Goal: Information Seeking & Learning: Learn about a topic

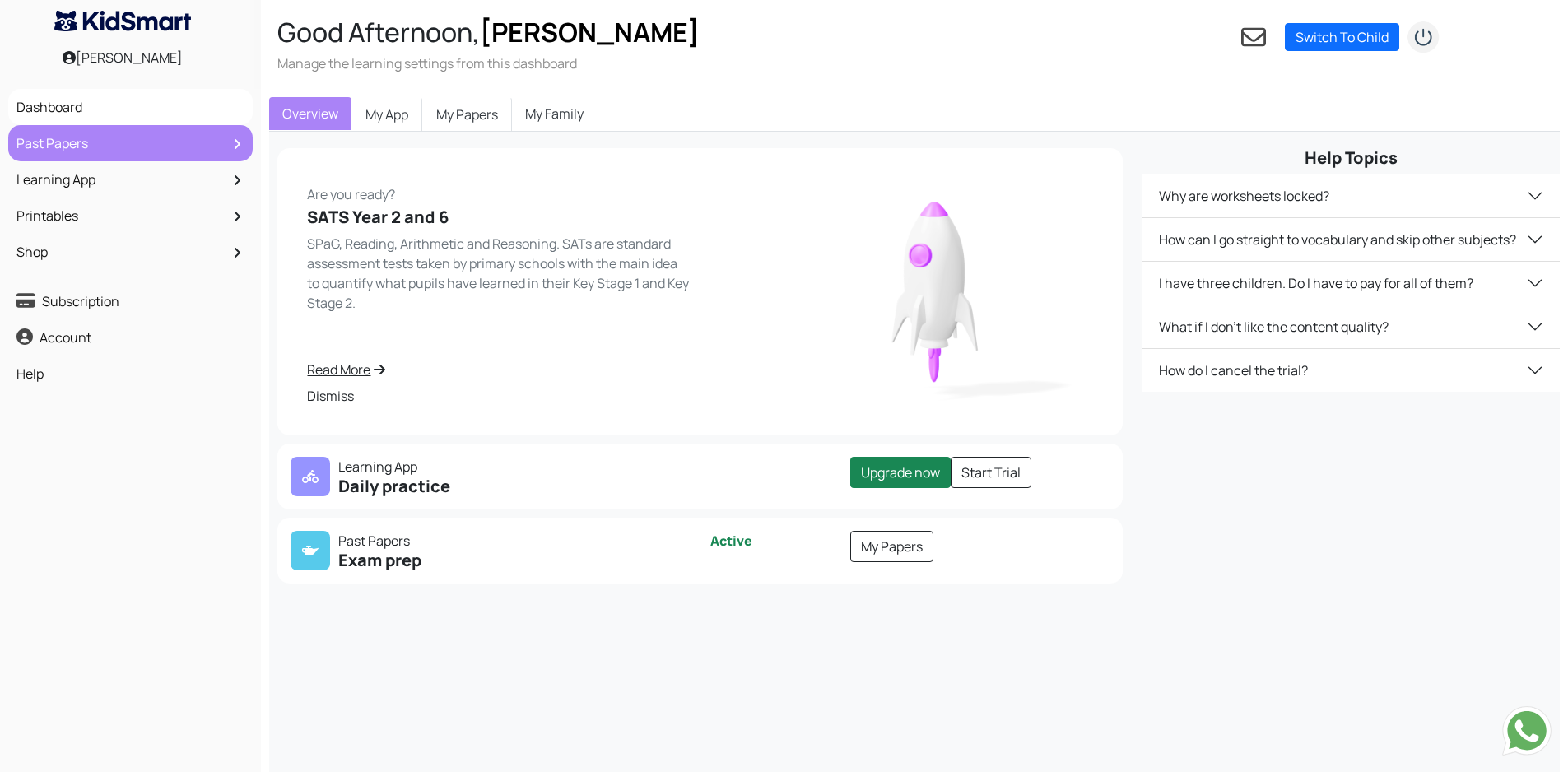
click at [62, 150] on link "Past Papers" at bounding box center [129, 143] width 236 height 28
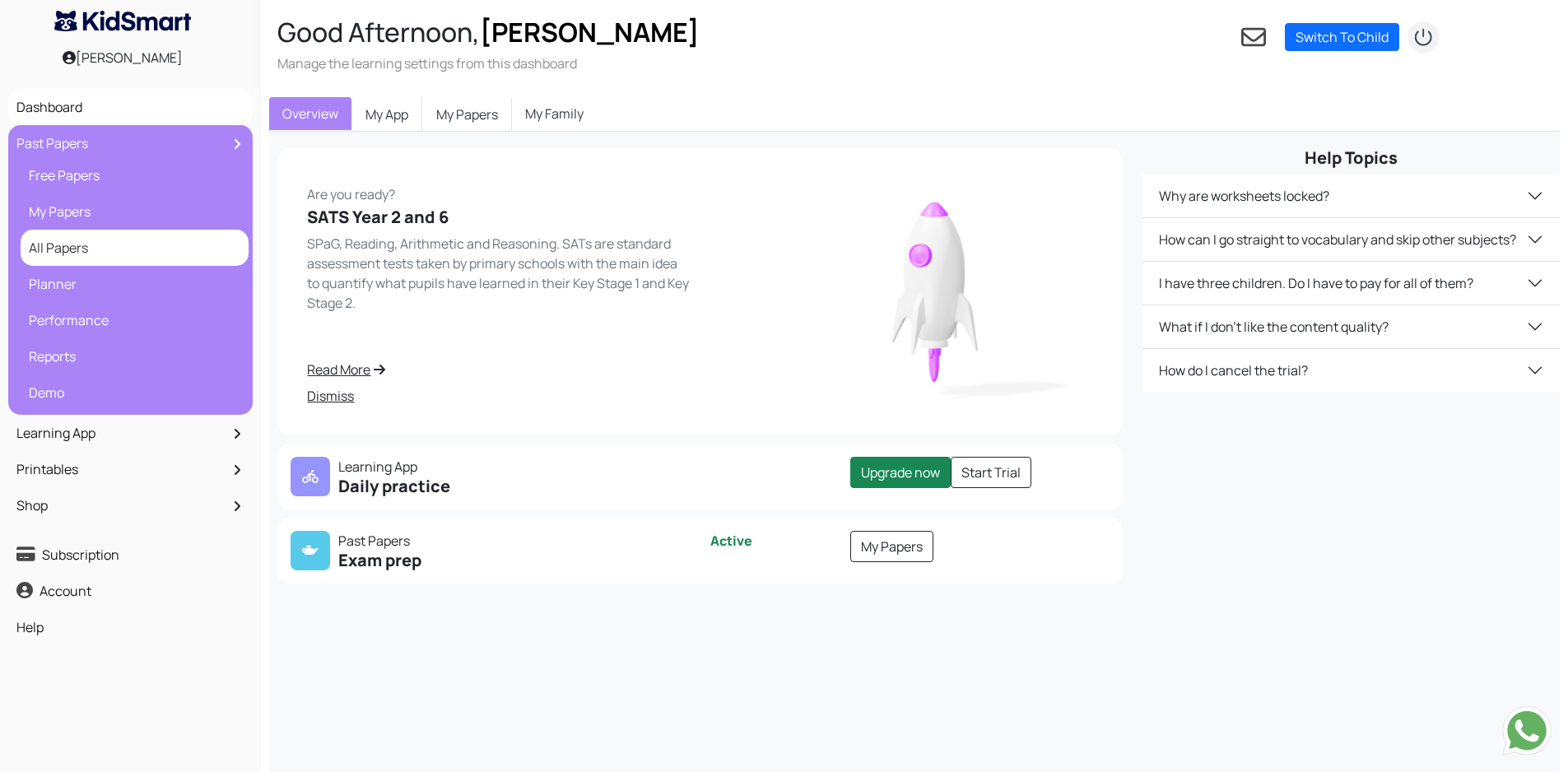
click at [60, 249] on link "All Papers" at bounding box center [134, 248] width 219 height 28
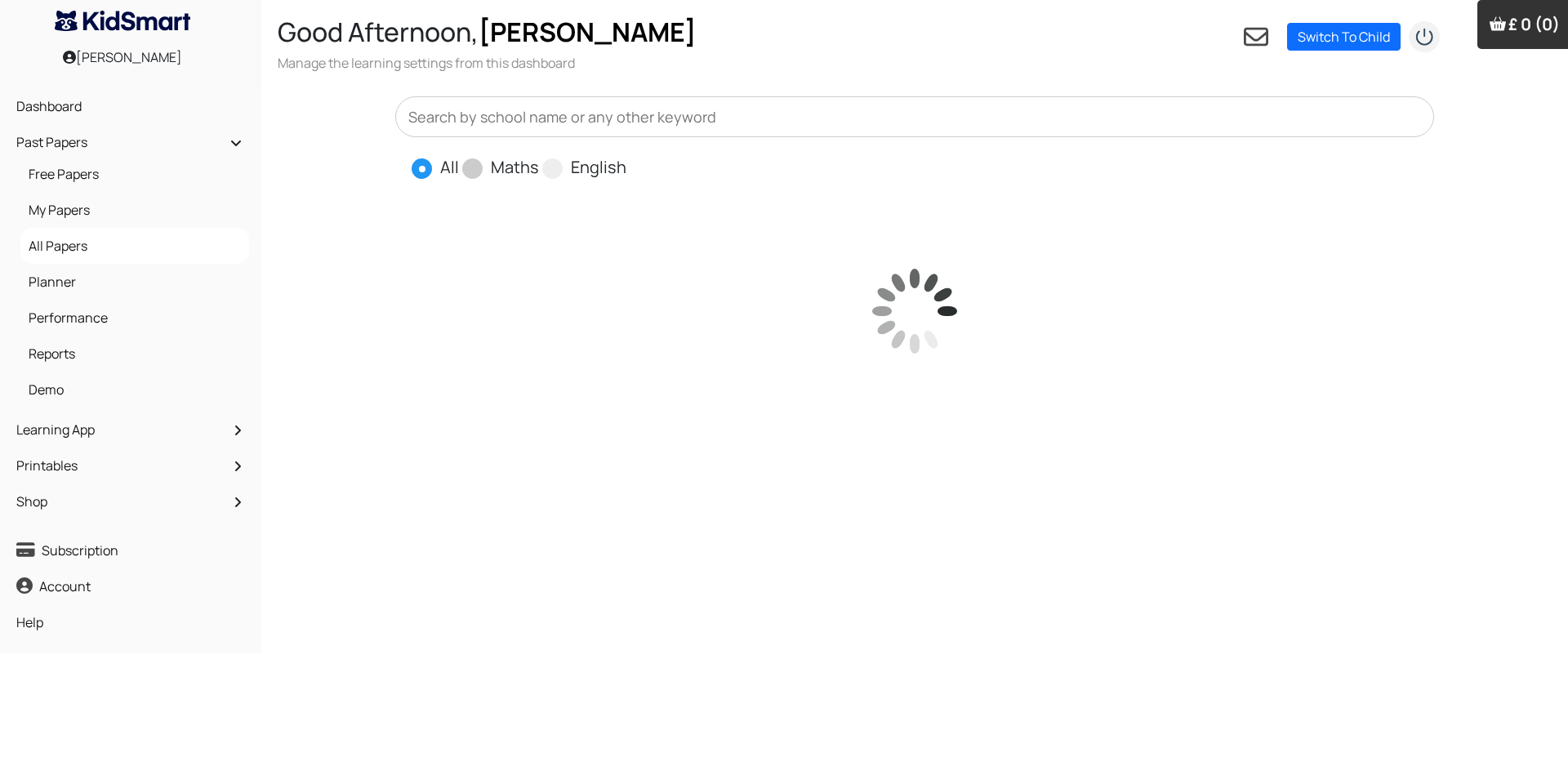
click at [473, 166] on span at bounding box center [473, 169] width 20 height 20
click at [539, 166] on input "Maths" at bounding box center [545, 160] width 11 height 11
radio input "true"
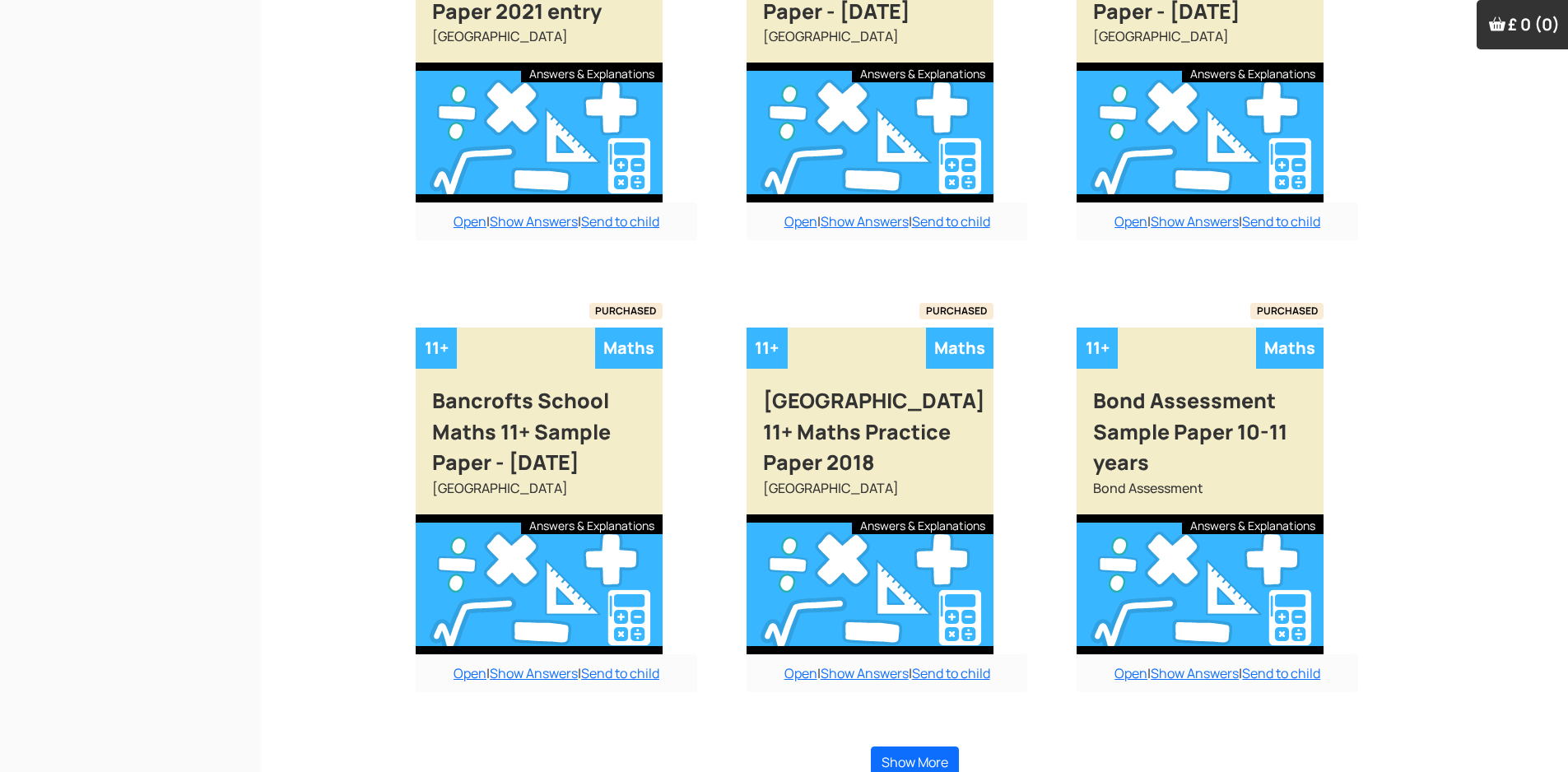
scroll to position [1298, 0]
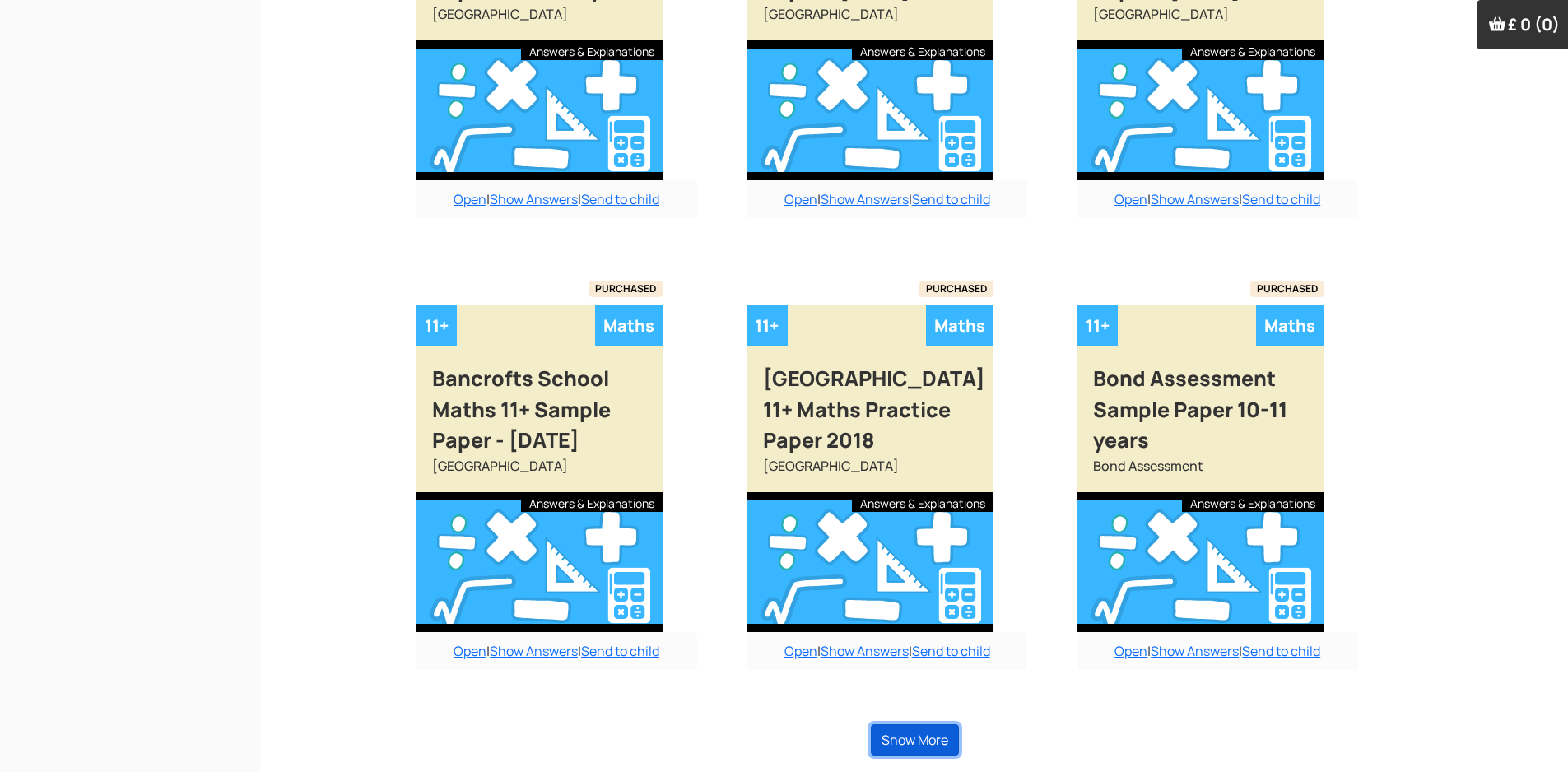
click at [945, 740] on button "Show More" at bounding box center [915, 740] width 88 height 31
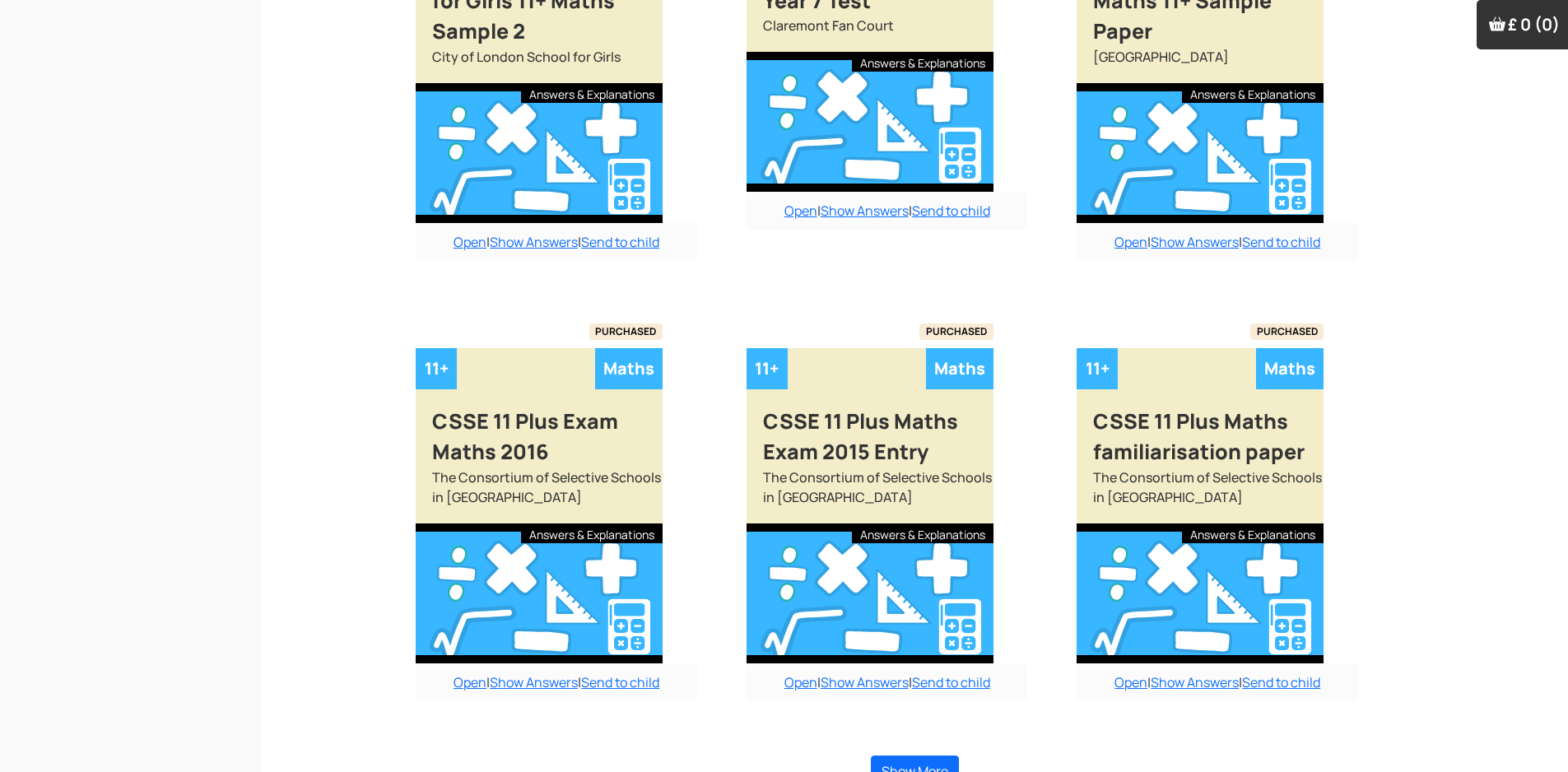
scroll to position [3156, 0]
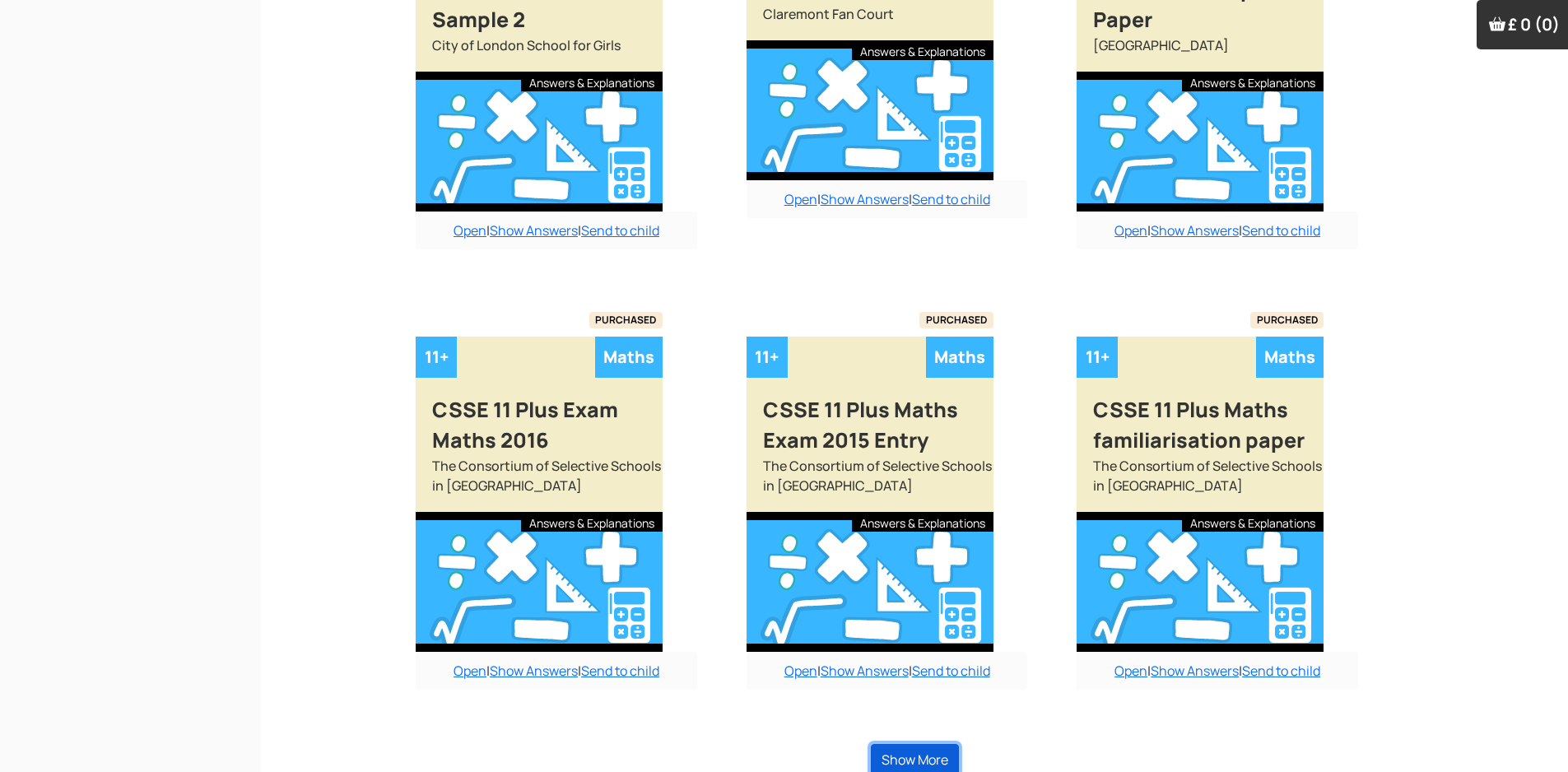
click at [913, 744] on button "Show More" at bounding box center [915, 760] width 88 height 31
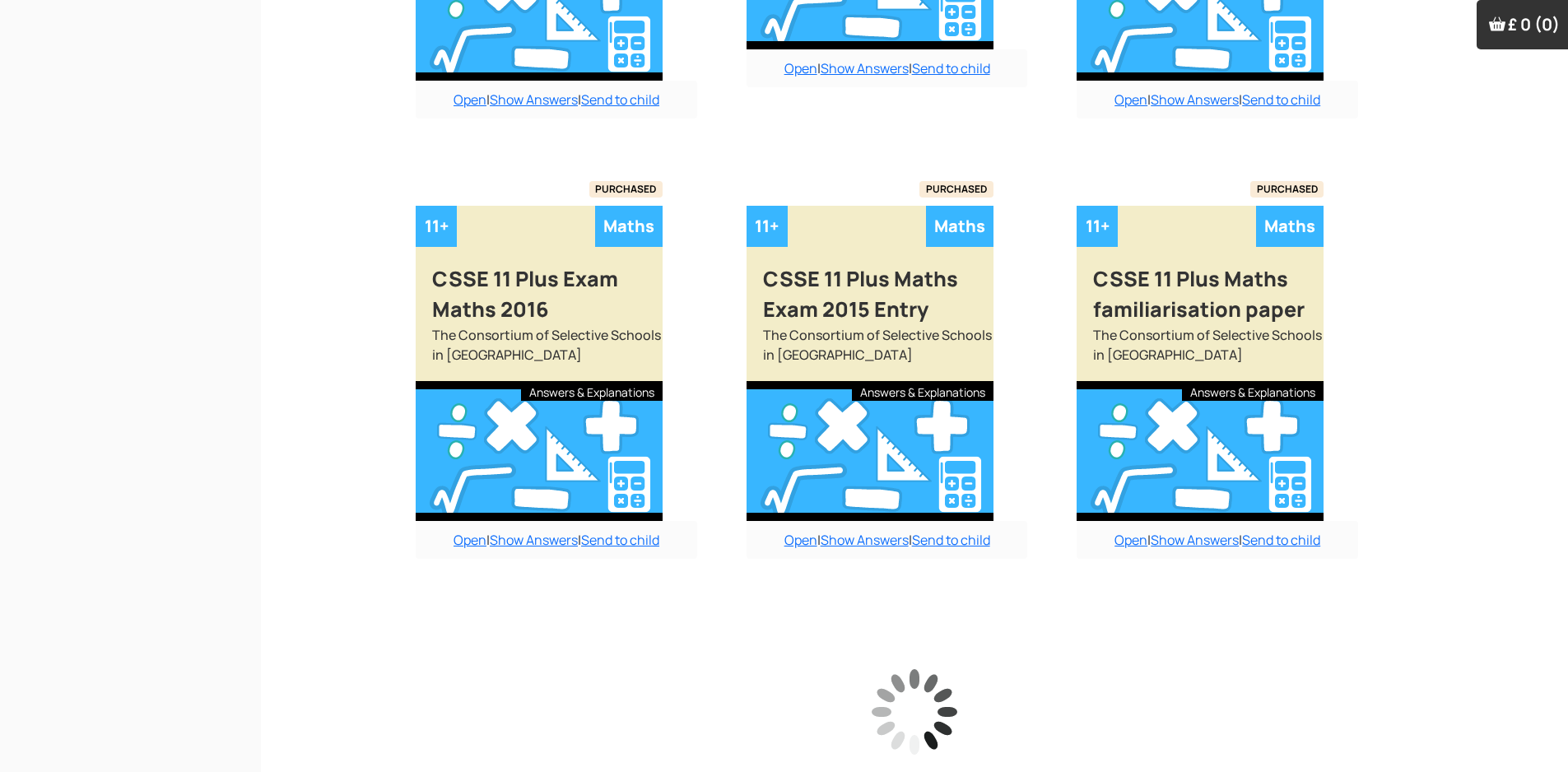
scroll to position [3289, 0]
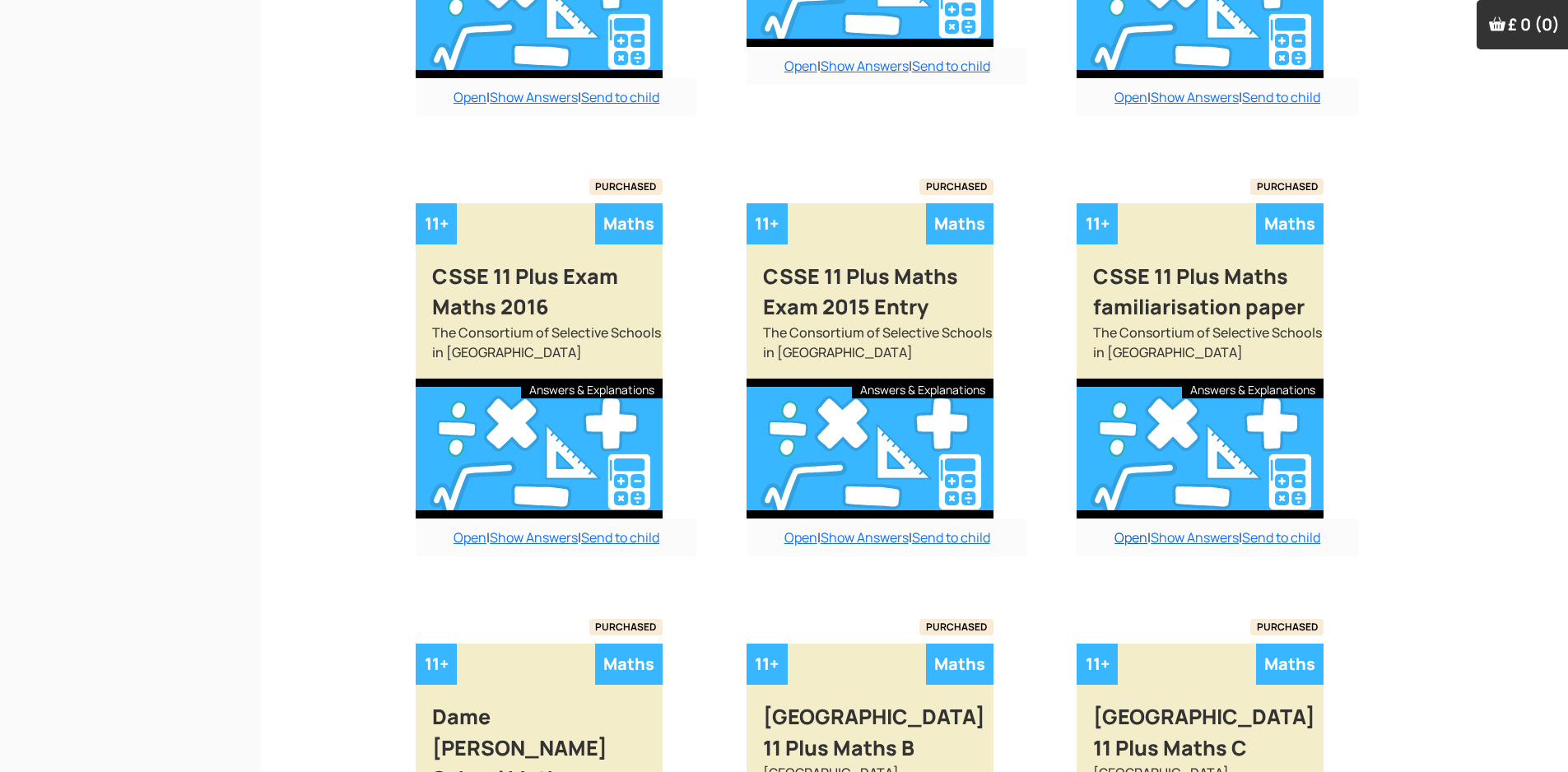
click at [1131, 529] on link "Open" at bounding box center [1131, 538] width 33 height 18
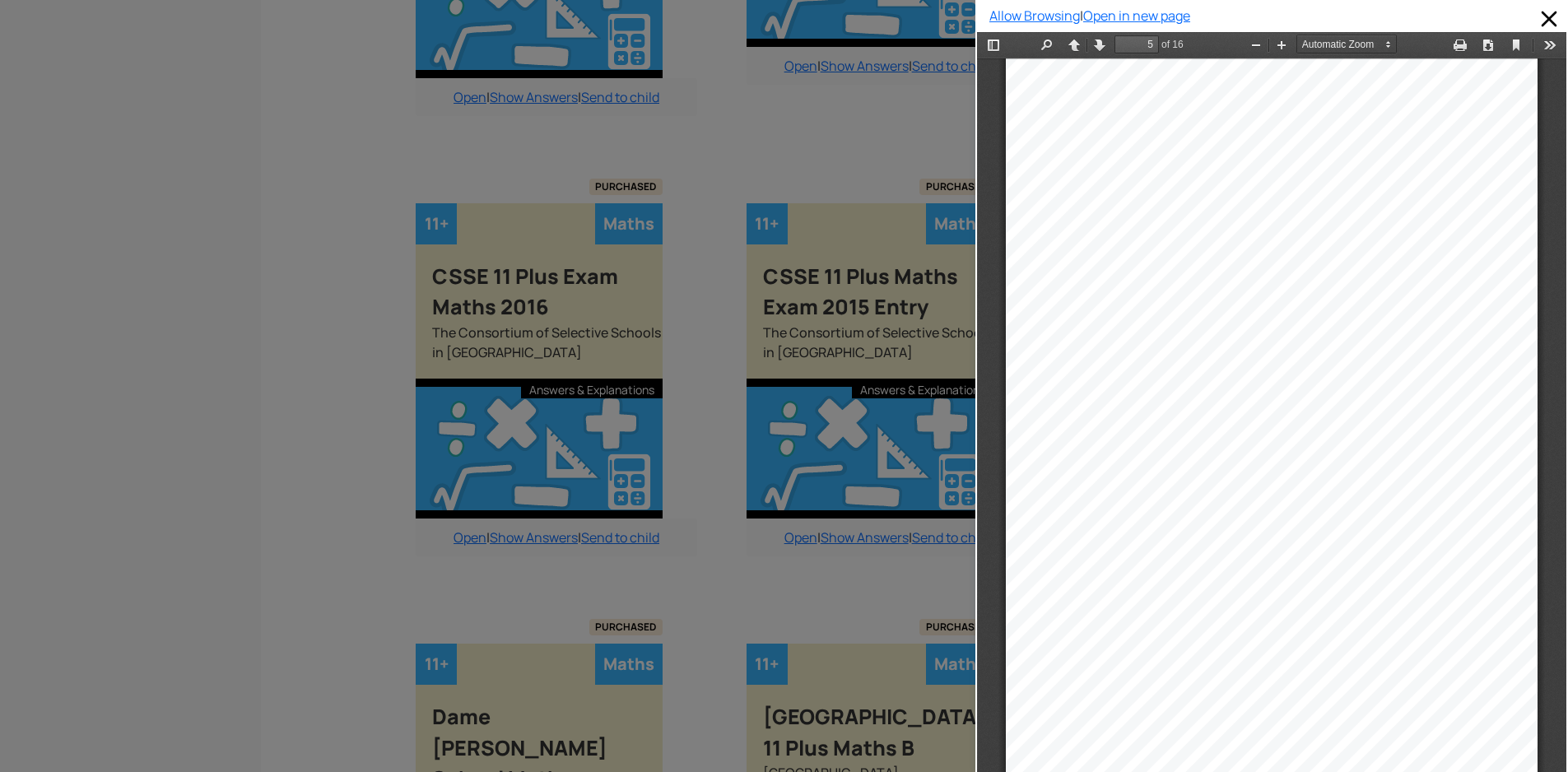
scroll to position [3465, 0]
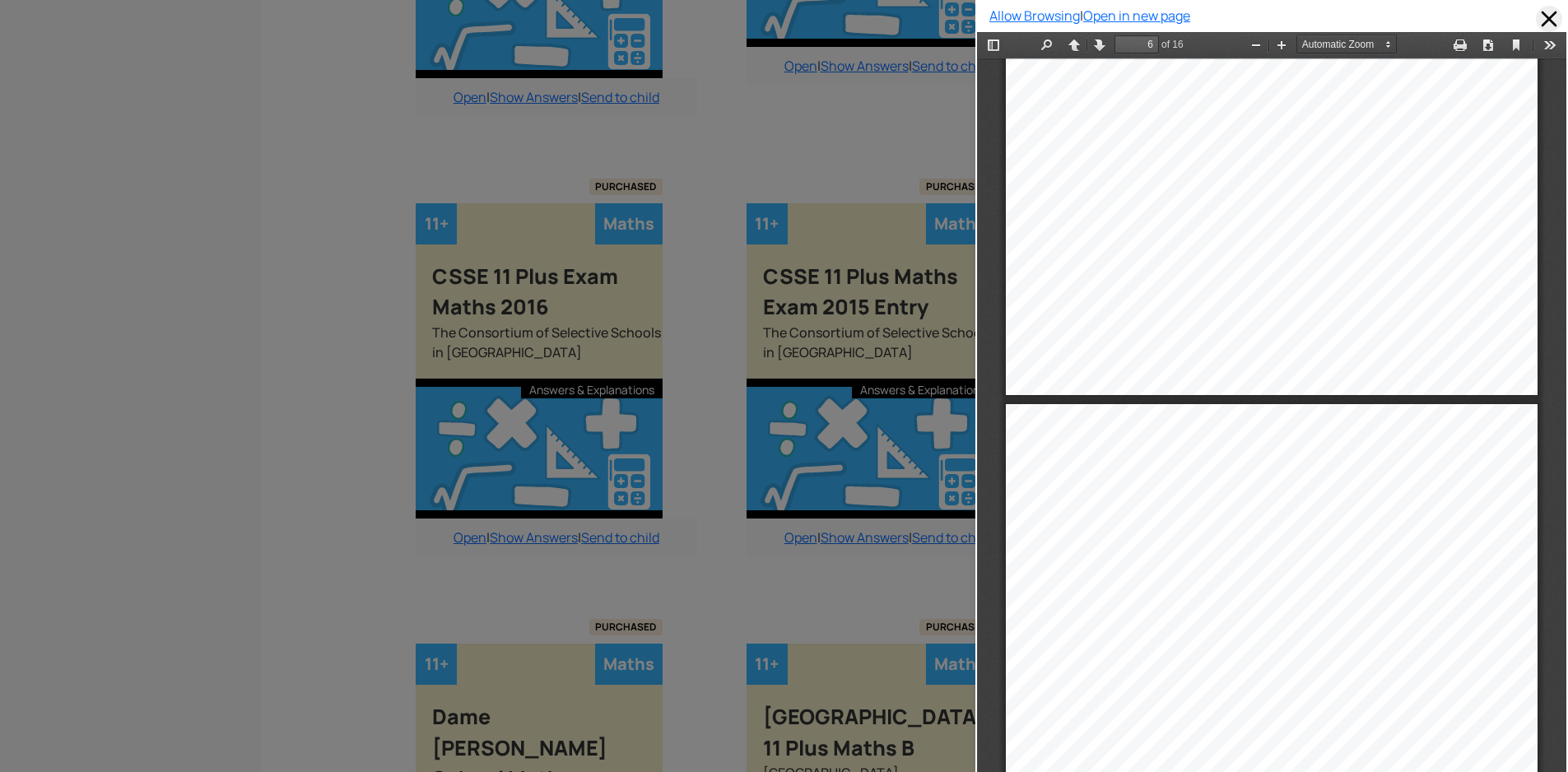
click at [1536, 14] on span at bounding box center [1549, 18] width 27 height 27
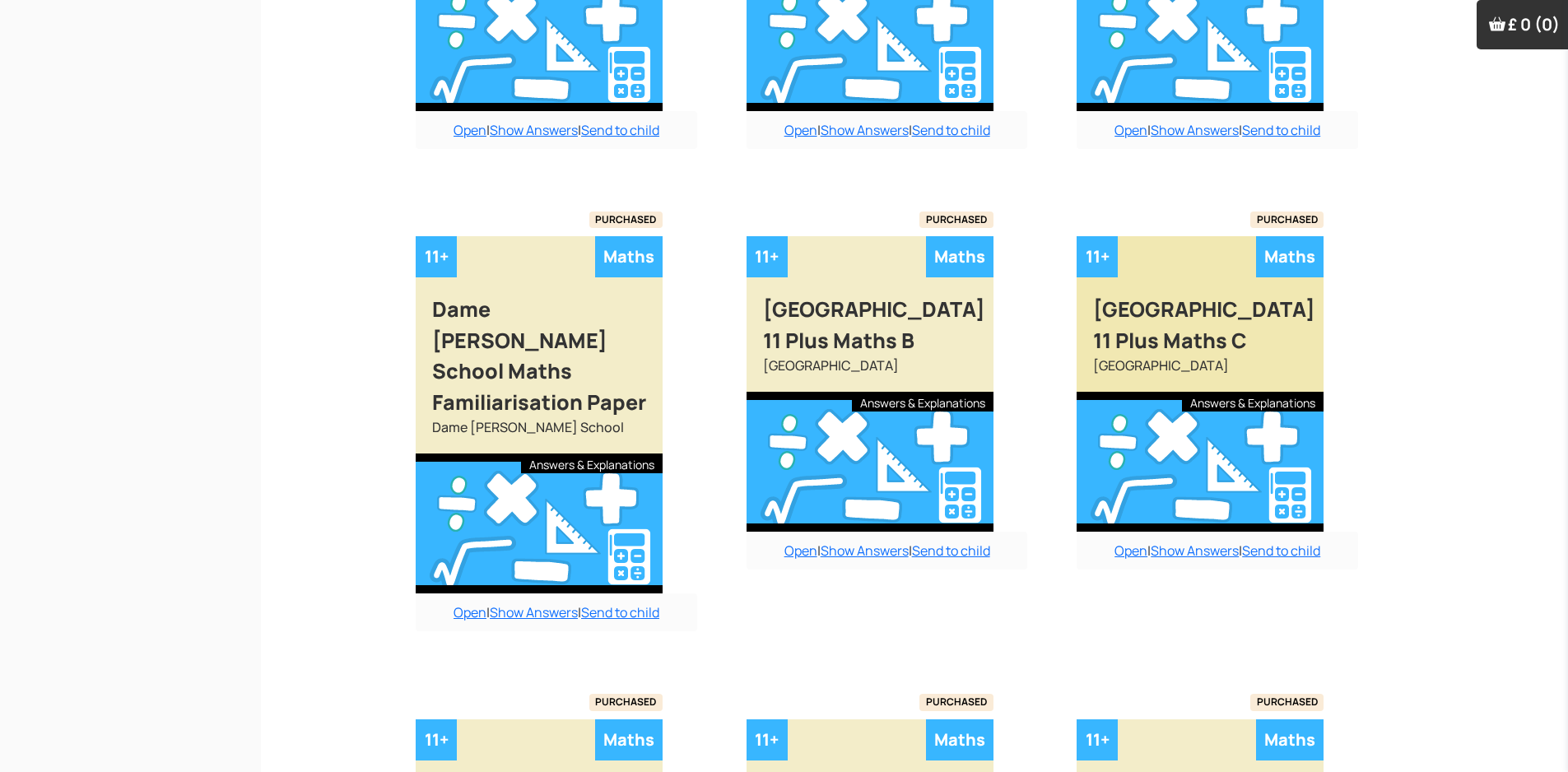
scroll to position [3701, 0]
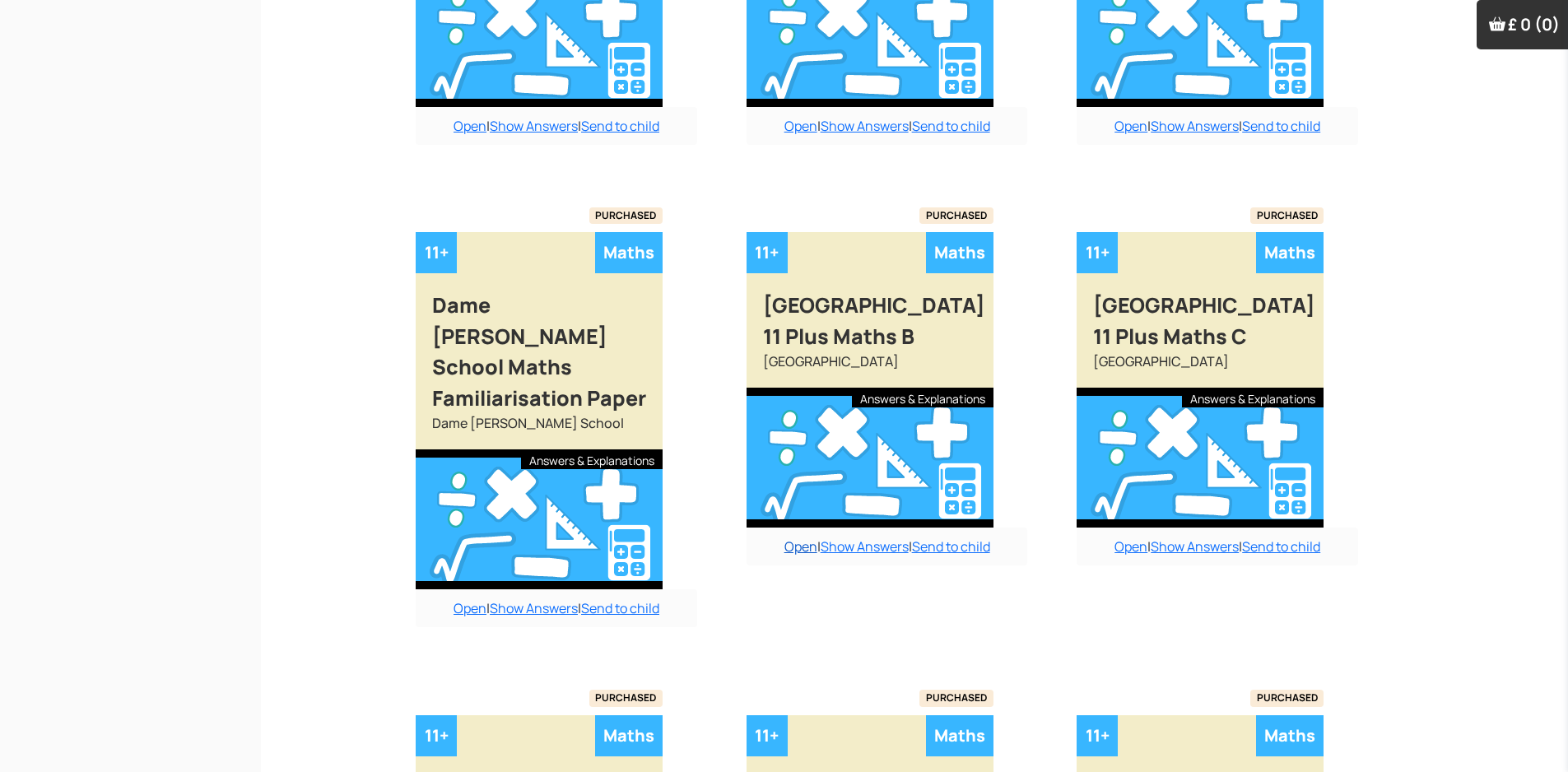
click at [795, 538] on link "Open" at bounding box center [801, 547] width 33 height 18
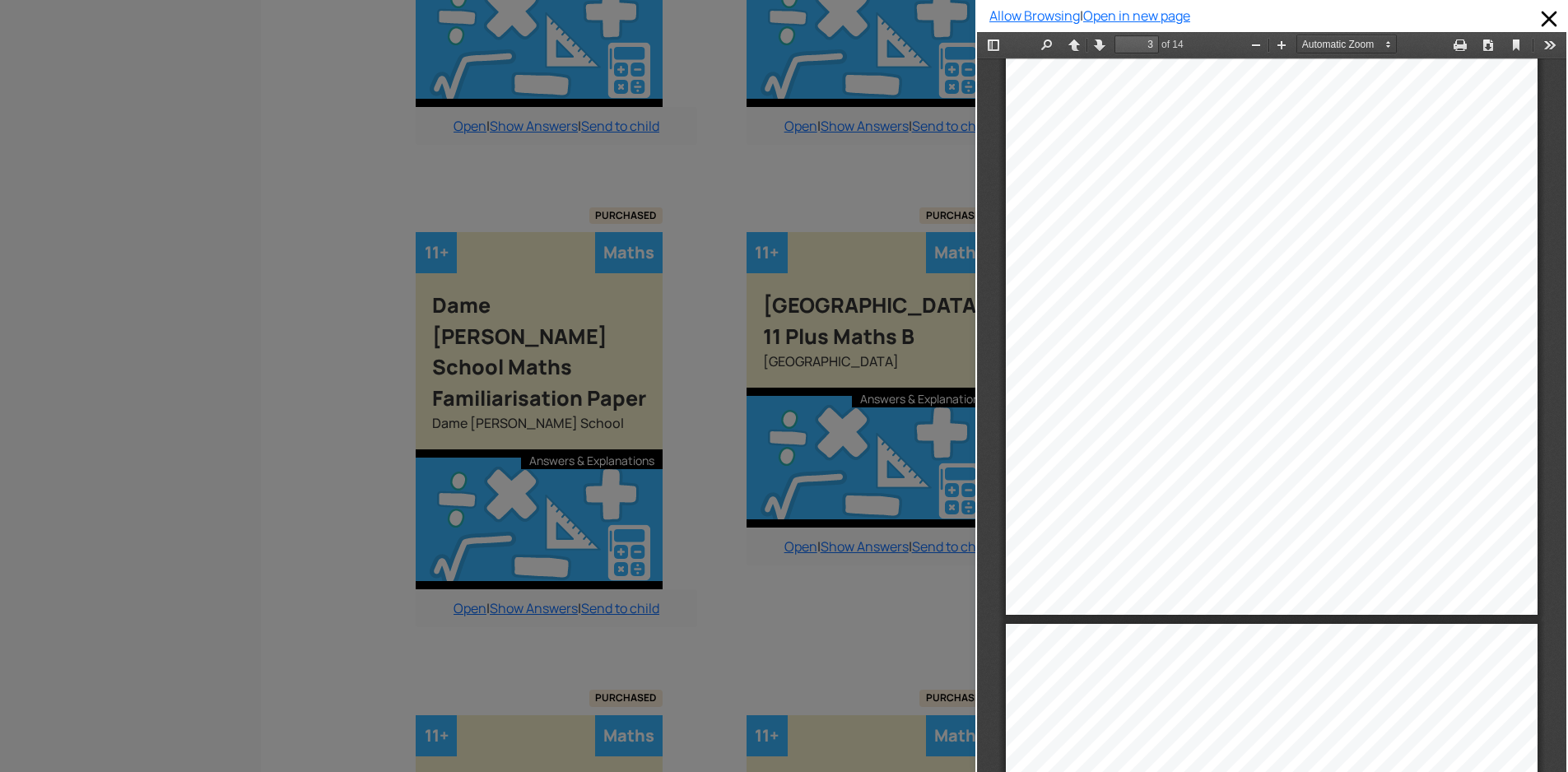
scroll to position [1819, 0]
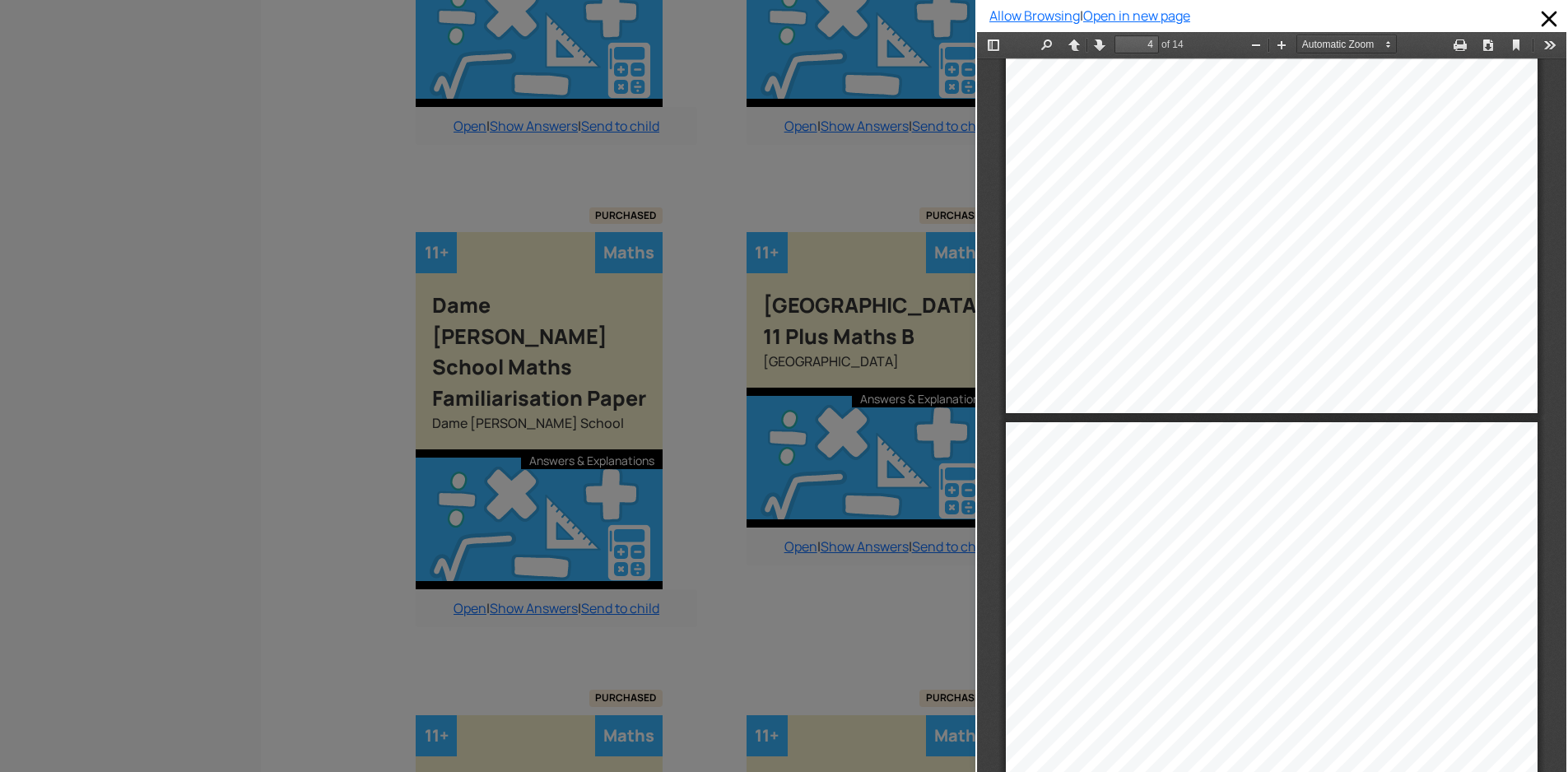
type input "5"
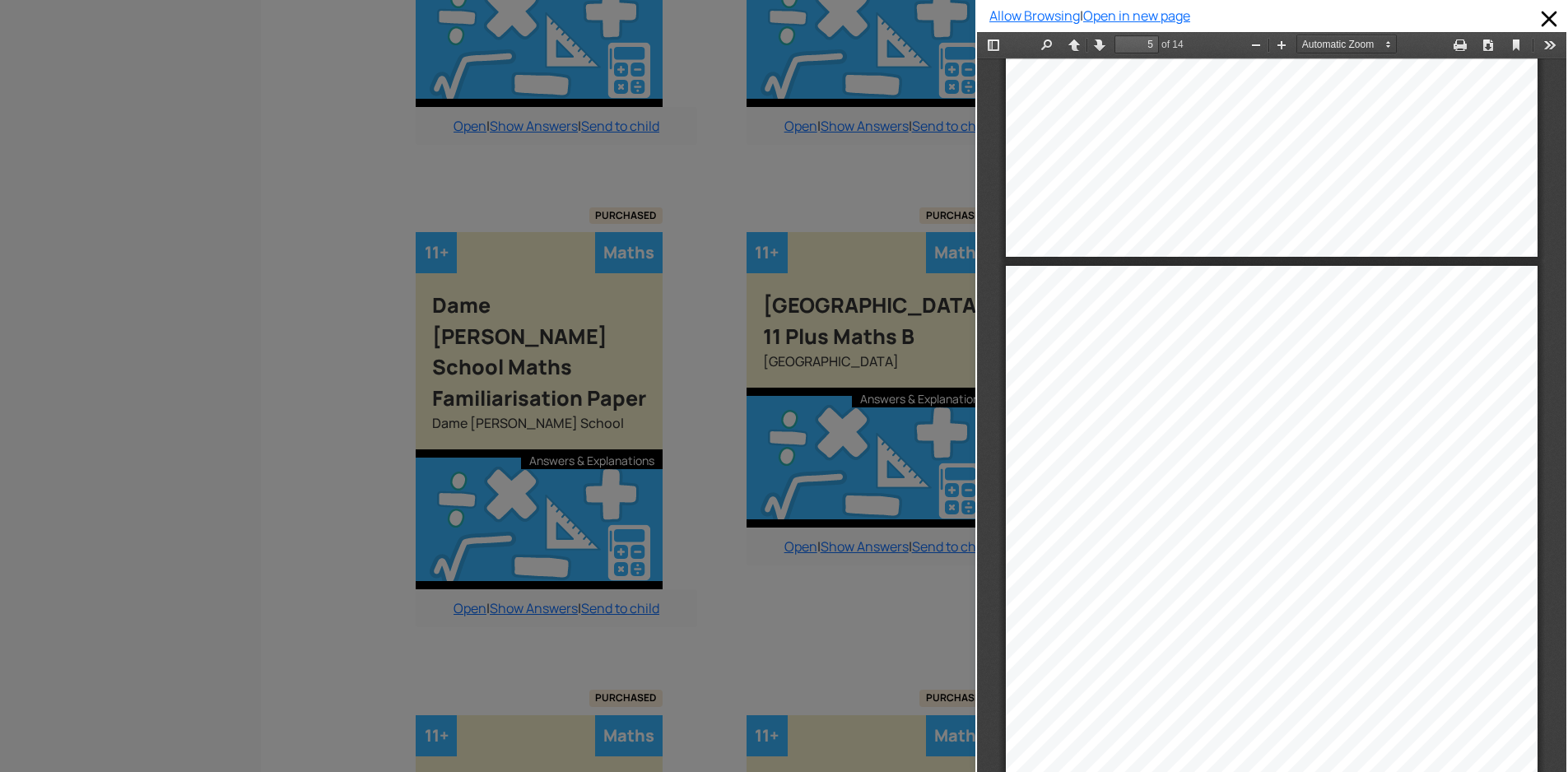
scroll to position [2971, 0]
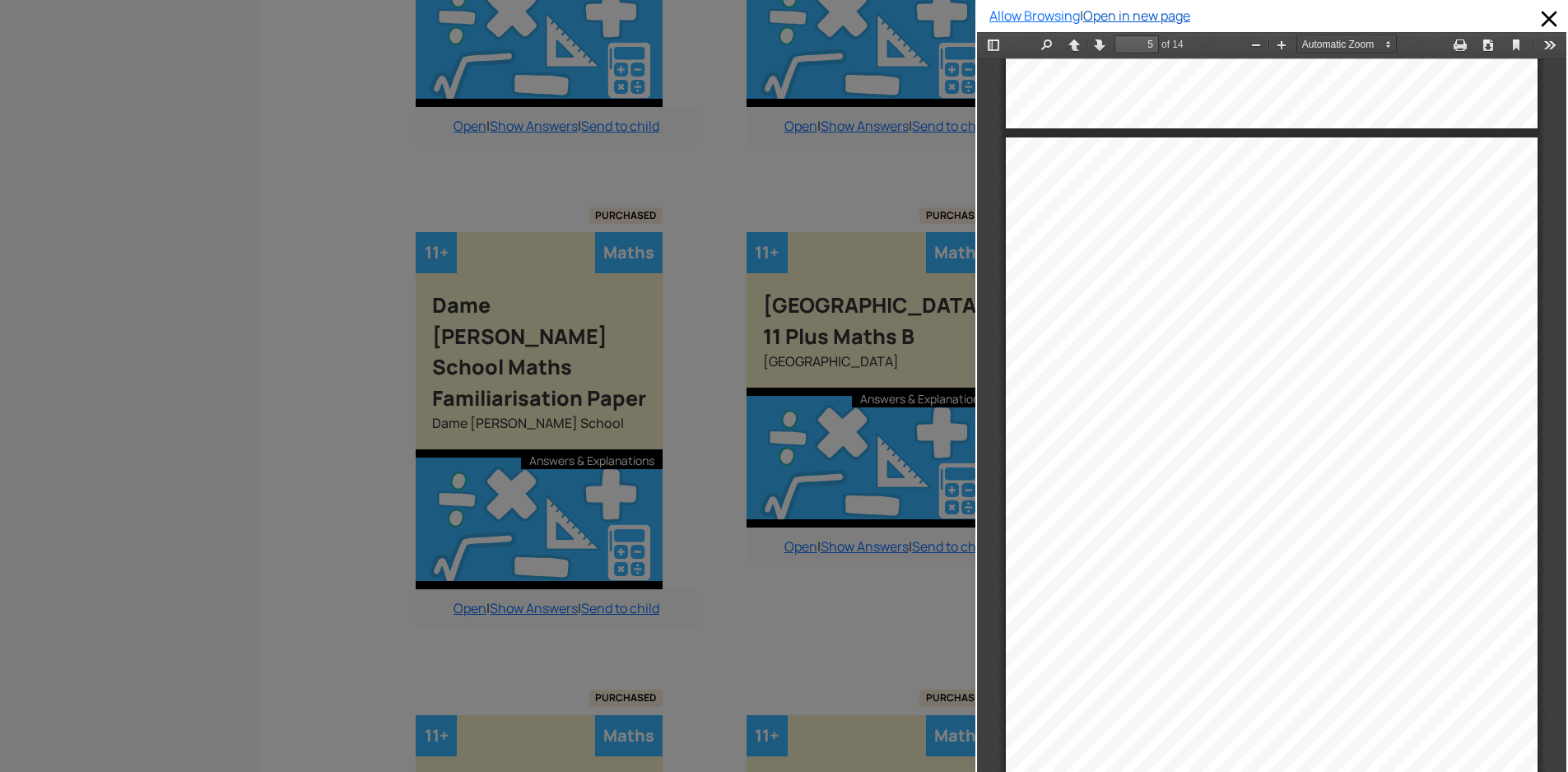
click at [1117, 14] on link "Open in new page" at bounding box center [1137, 16] width 107 height 18
